Goal: Task Accomplishment & Management: Manage account settings

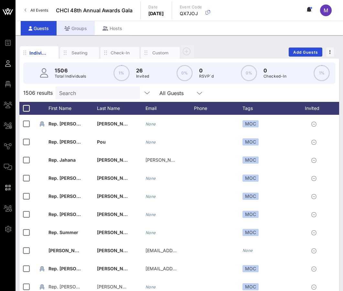
click at [77, 27] on div "Groups" at bounding box center [75, 28] width 38 height 15
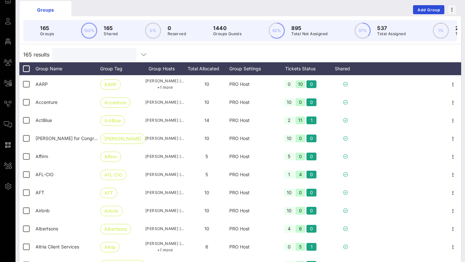
click at [65, 54] on input "text" at bounding box center [94, 54] width 76 height 8
paste input "Communities First Deliverables"
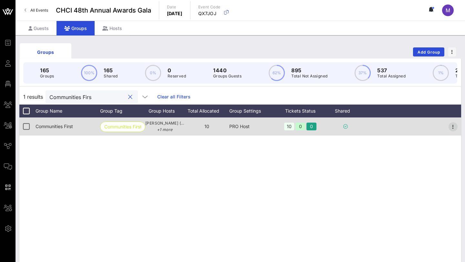
type input "Communities Firs"
click at [342, 129] on icon "button" at bounding box center [453, 127] width 8 height 8
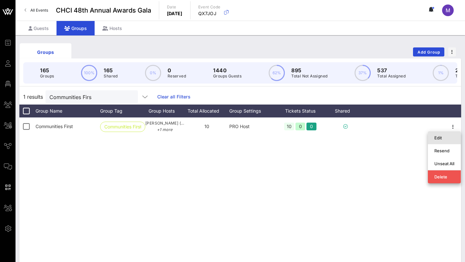
click at [342, 137] on div "Edit" at bounding box center [444, 137] width 20 height 5
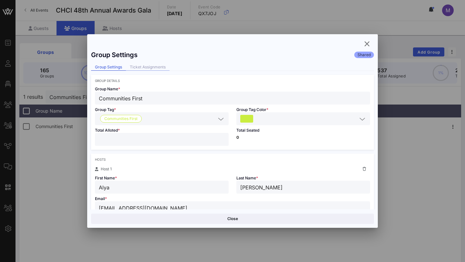
click at [147, 65] on div "Ticket Assignments" at bounding box center [148, 67] width 44 height 7
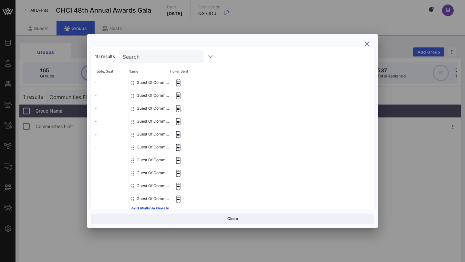
scroll to position [56, 0]
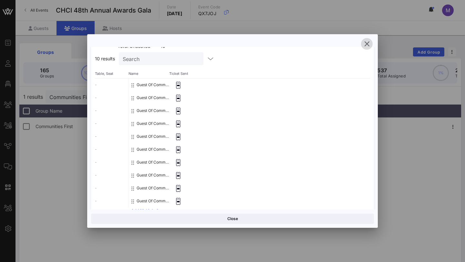
click at [342, 46] on icon "button" at bounding box center [367, 44] width 8 height 8
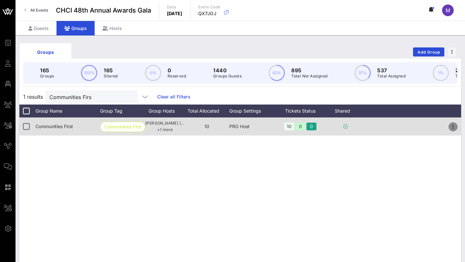
click at [342, 126] on icon "button" at bounding box center [453, 127] width 8 height 8
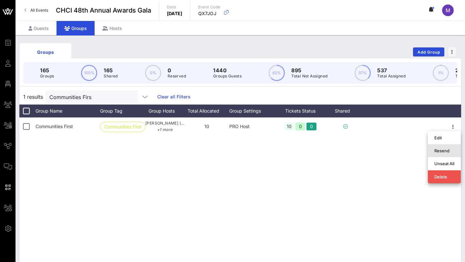
click at [342, 152] on div "Resend" at bounding box center [444, 150] width 20 height 5
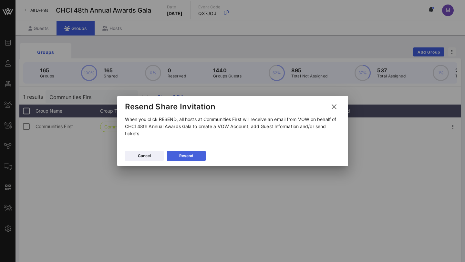
click at [195, 153] on button "Resend" at bounding box center [186, 156] width 39 height 10
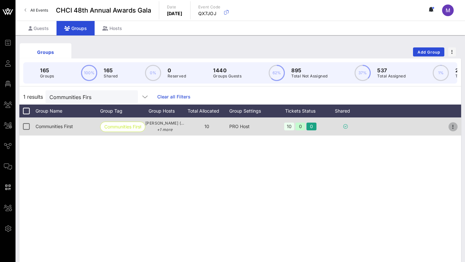
click at [342, 125] on icon "button" at bounding box center [453, 127] width 8 height 8
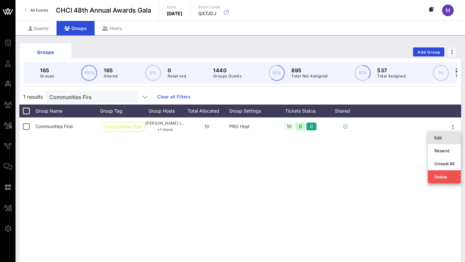
click at [342, 137] on div "Edit" at bounding box center [444, 137] width 20 height 5
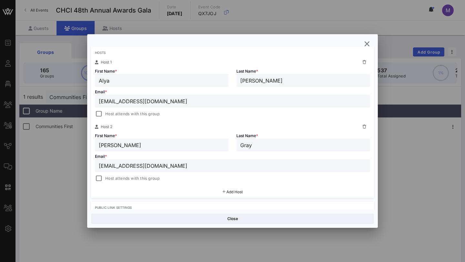
scroll to position [108, 0]
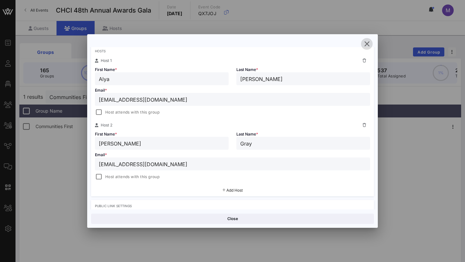
click at [342, 43] on span "button" at bounding box center [367, 44] width 12 height 8
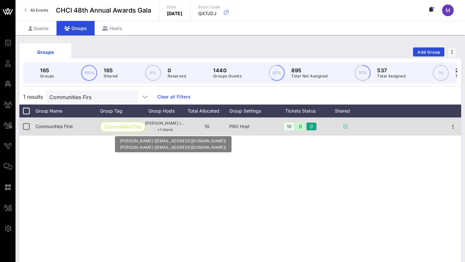
click at [170, 127] on p "+1 more" at bounding box center [164, 130] width 39 height 6
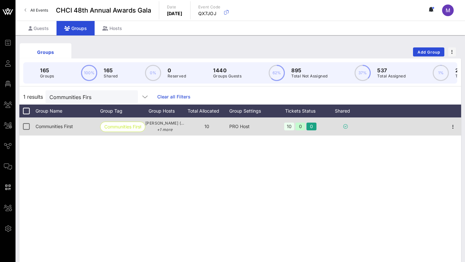
click at [342, 127] on div at bounding box center [453, 127] width 16 height 18
click at [342, 126] on icon "button" at bounding box center [453, 127] width 8 height 8
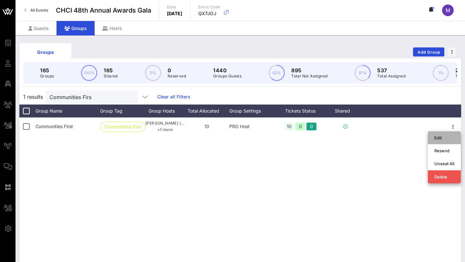
click at [342, 138] on div "Edit" at bounding box center [444, 137] width 20 height 5
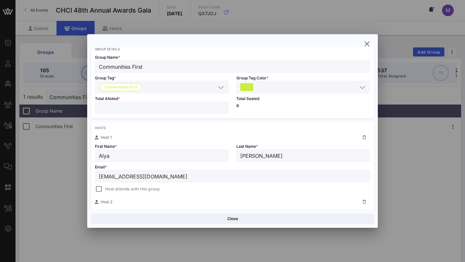
scroll to position [38, 0]
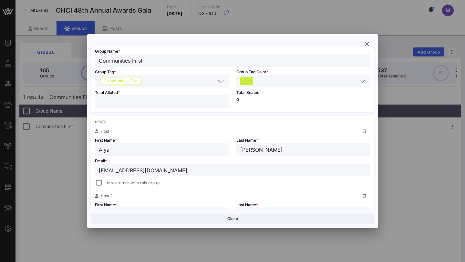
click at [159, 170] on input "[EMAIL_ADDRESS][DOMAIN_NAME]" at bounding box center [232, 170] width 267 height 8
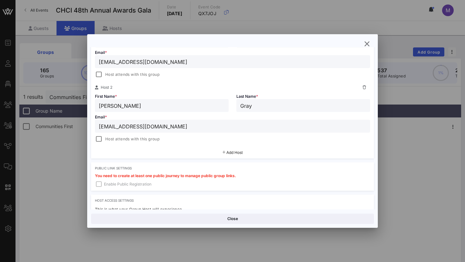
click at [144, 125] on input "[EMAIL_ADDRESS][DOMAIN_NAME]" at bounding box center [232, 126] width 267 height 8
